Goal: Task Accomplishment & Management: Manage account settings

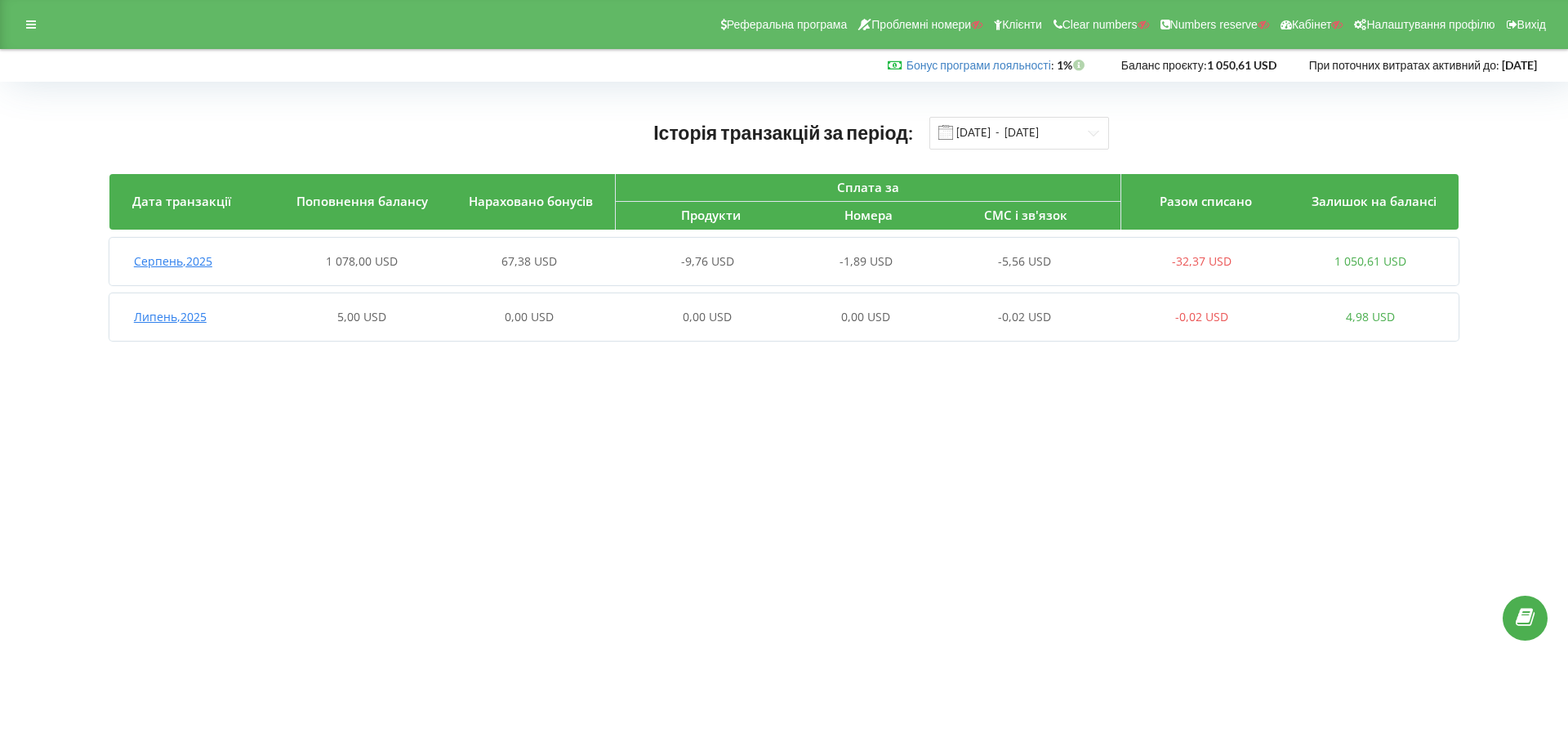
click at [1056, 430] on body "Реферальна програма Проблемні номери Клієнти Clear numbers Numbers reserve Кабі…" at bounding box center [784, 376] width 1568 height 751
click at [439, 305] on div "Липень , 2025 5,00 USD 0,00 USD 0,00 USD 0,00 USD -0,02 USD -0,02 USD 4,98 USD" at bounding box center [782, 316] width 1346 height 39
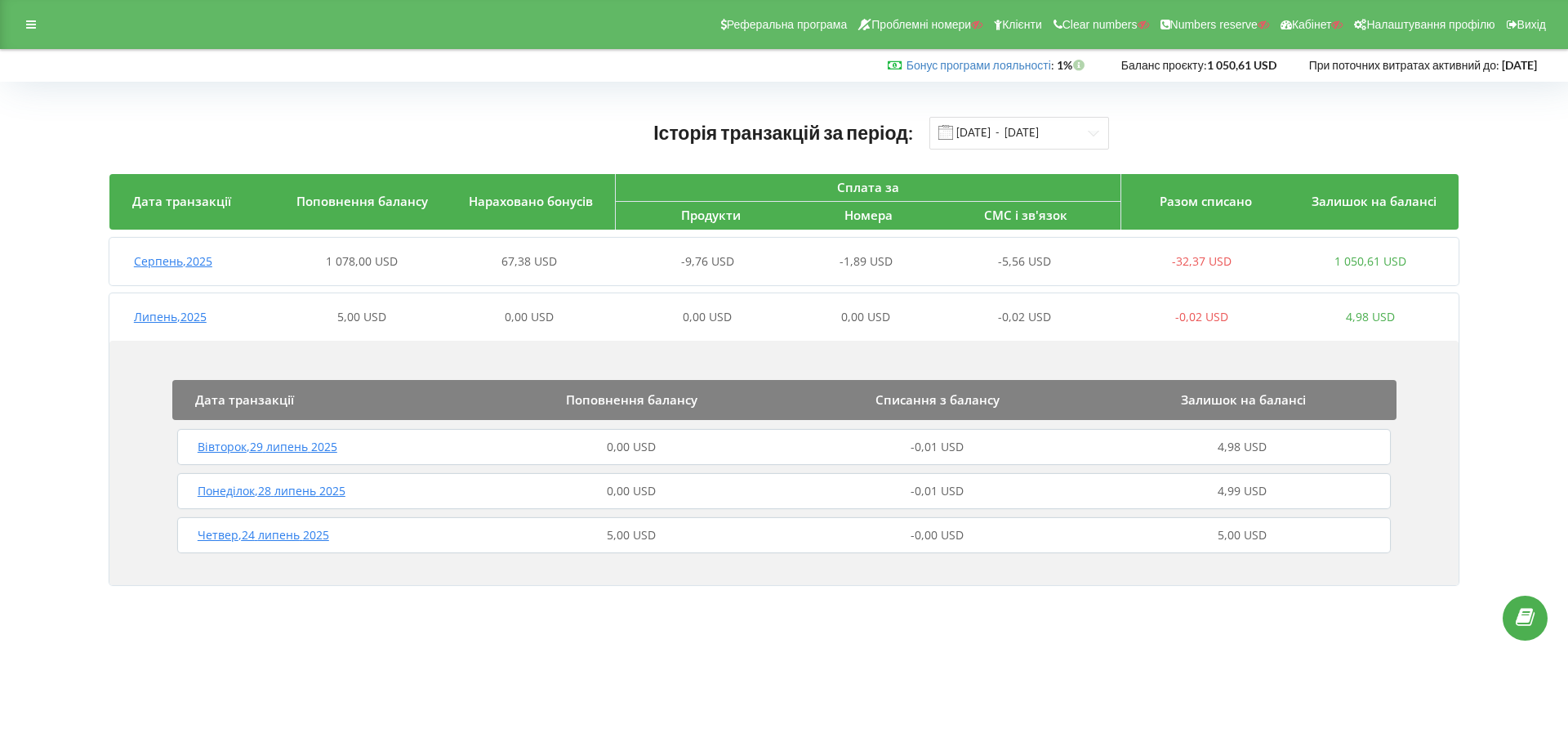
click at [968, 669] on body "Реферальна програма Проблемні номери Клієнти Clear numbers Numbers reserve Кабі…" at bounding box center [784, 376] width 1568 height 751
click at [366, 264] on span "1 078,00 USD" at bounding box center [362, 261] width 72 height 16
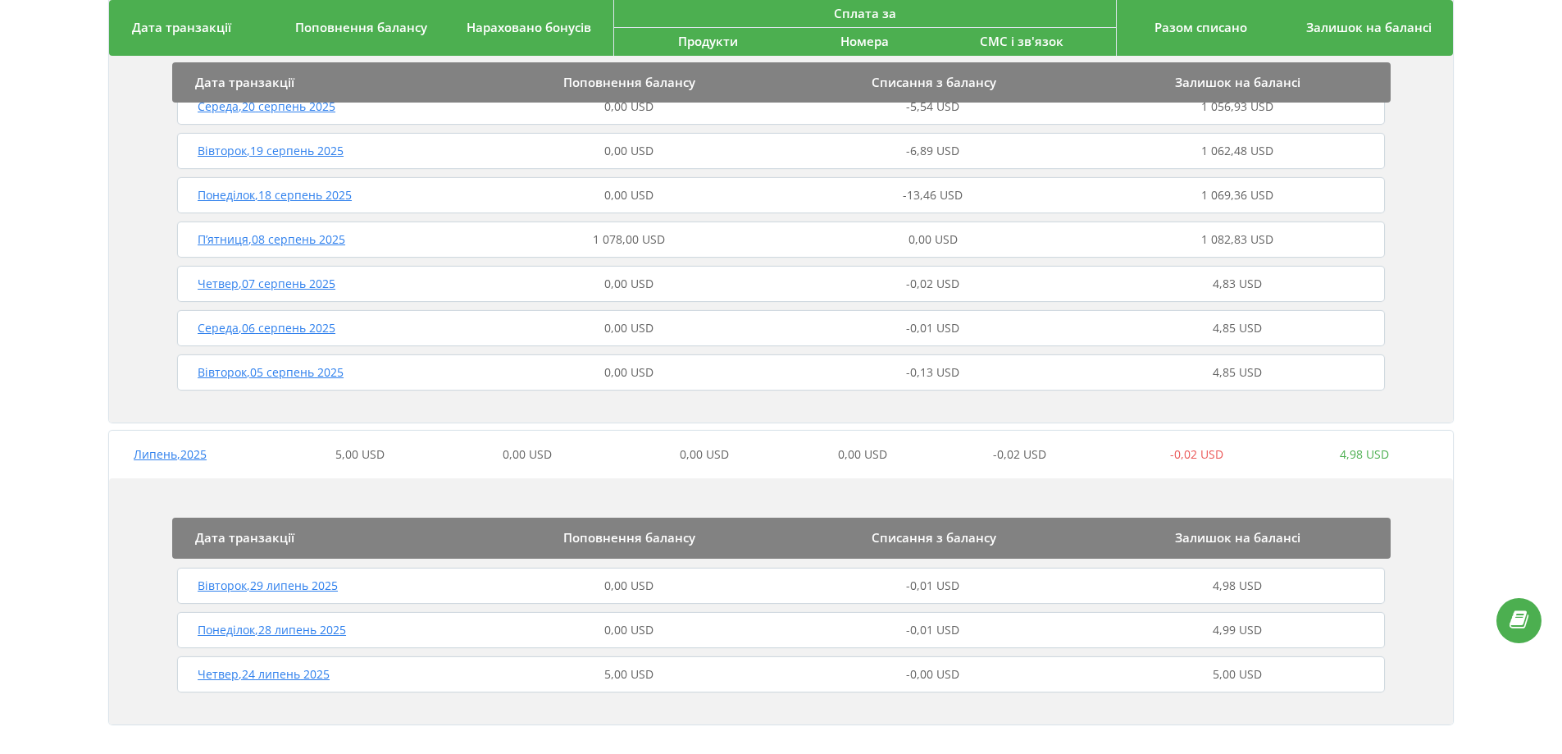
scroll to position [224, 0]
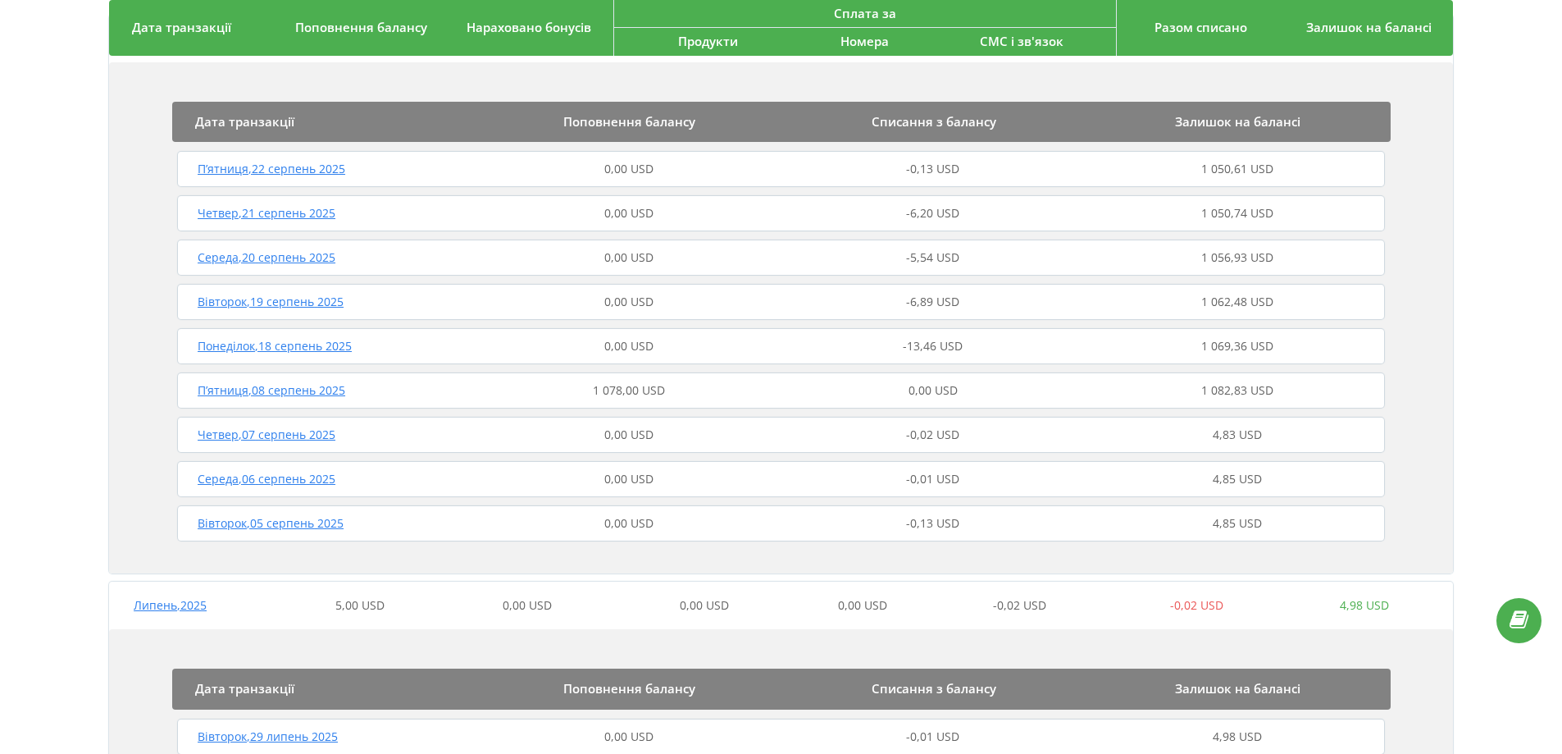
click at [1520, 282] on div "Історія транзакцій за період: 01.03.2025 - 22.08.2025 Дата транзакції Поповненн…" at bounding box center [781, 387] width 1528 height 1025
